Goal: Task Accomplishment & Management: Manage account settings

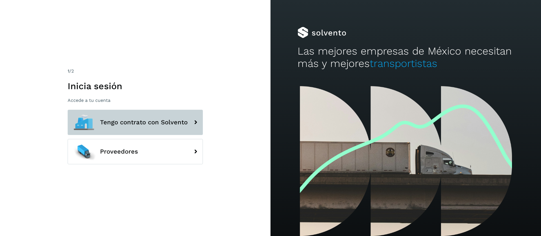
click at [143, 125] on span "Tengo contrato con Solvento" at bounding box center [144, 122] width 88 height 7
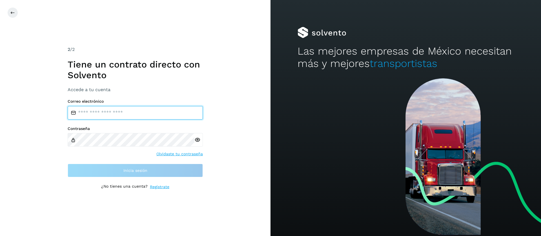
click at [147, 110] on input "email" at bounding box center [135, 113] width 135 height 14
click at [141, 112] on input "email" at bounding box center [135, 113] width 135 height 14
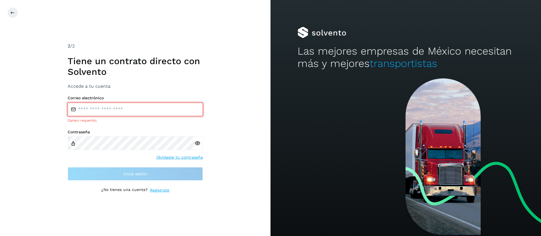
type input "**********"
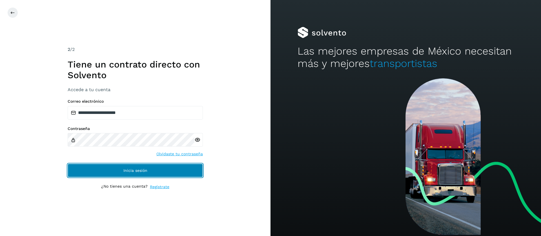
click at [145, 169] on span "Inicia sesión" at bounding box center [135, 171] width 24 height 4
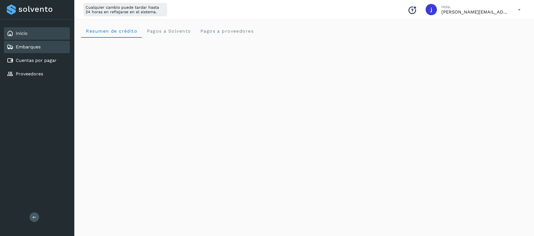
click at [38, 51] on div "Embarques" at bounding box center [37, 47] width 66 height 12
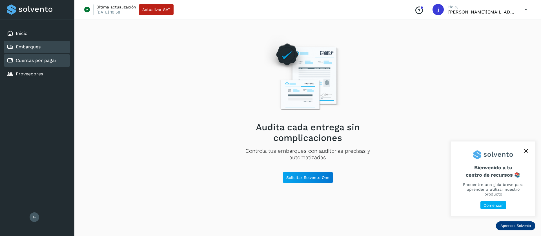
click at [30, 59] on link "Cuentas por pagar" at bounding box center [36, 60] width 41 height 5
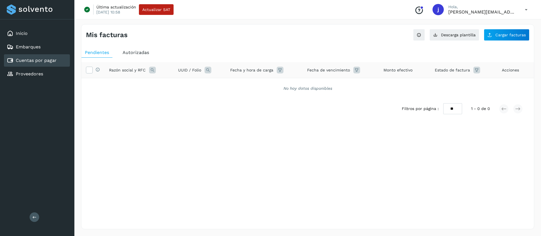
click at [140, 52] on span "Autorizadas" at bounding box center [136, 52] width 26 height 5
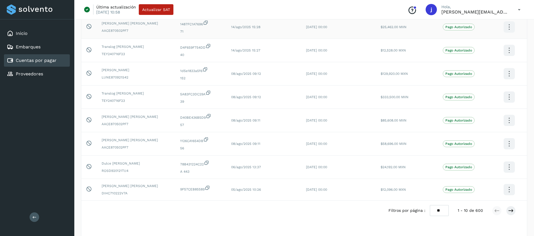
scroll to position [122, 0]
